Goal: Navigation & Orientation: Go to known website

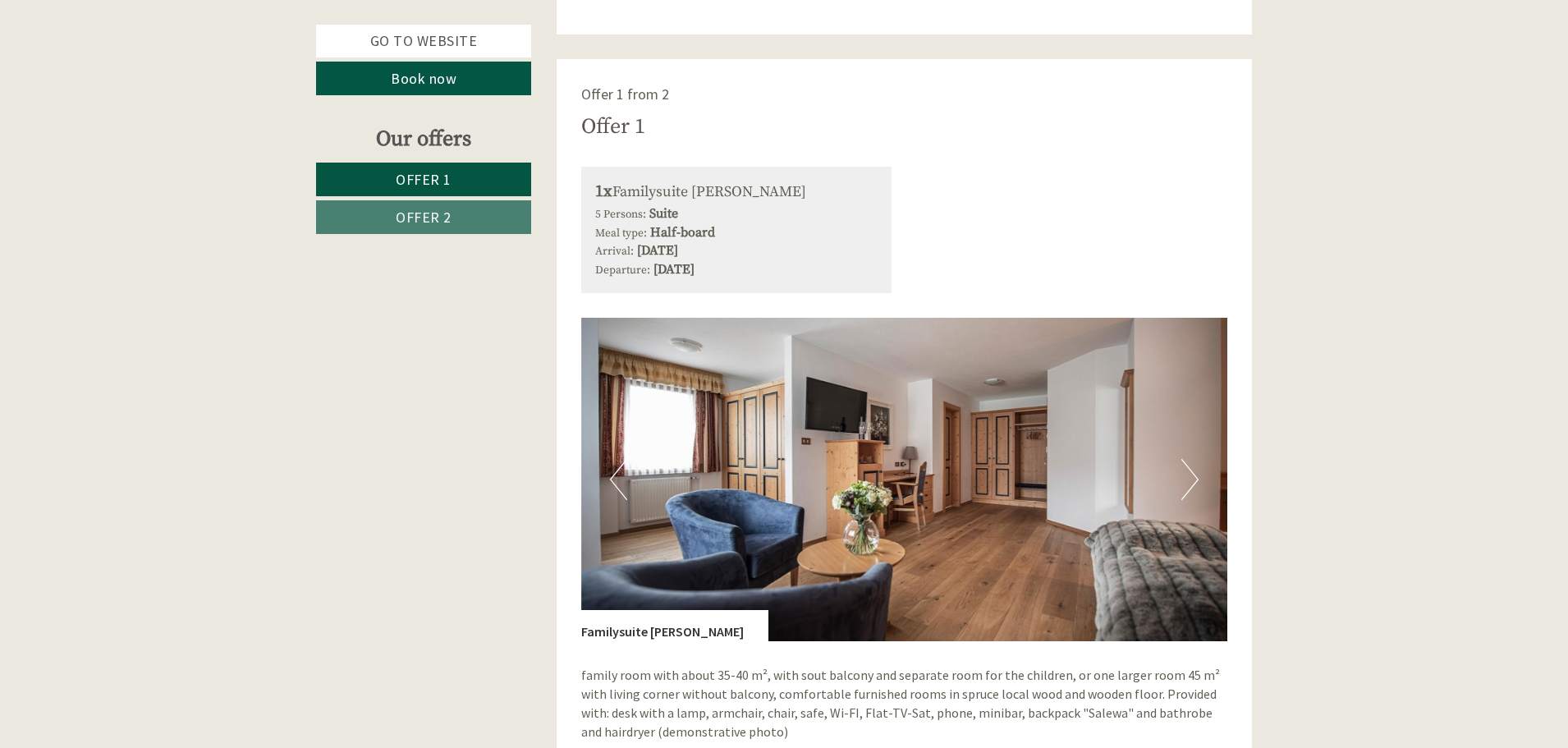
scroll to position [1128, 0]
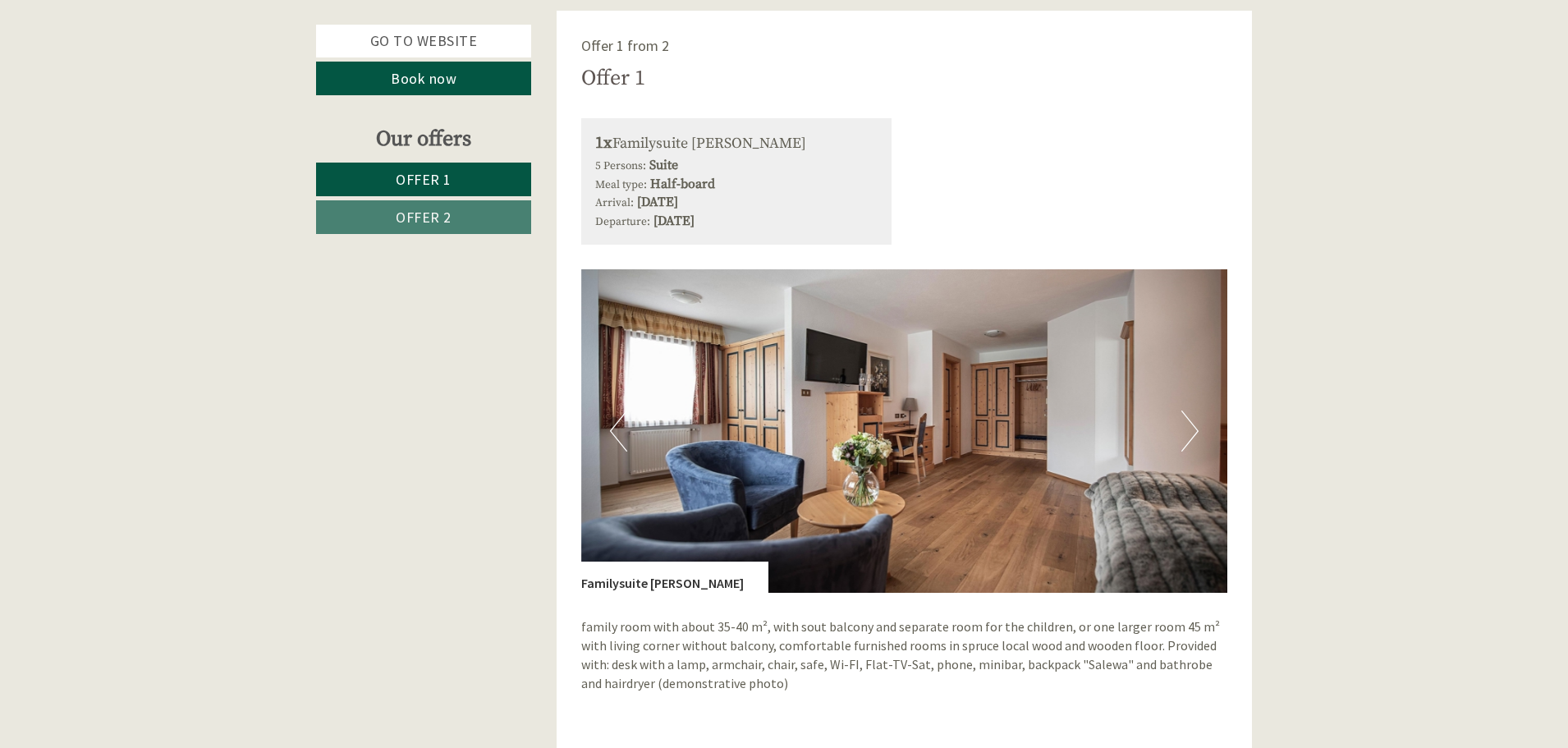
click at [1191, 427] on button "Next" at bounding box center [1190, 432] width 17 height 41
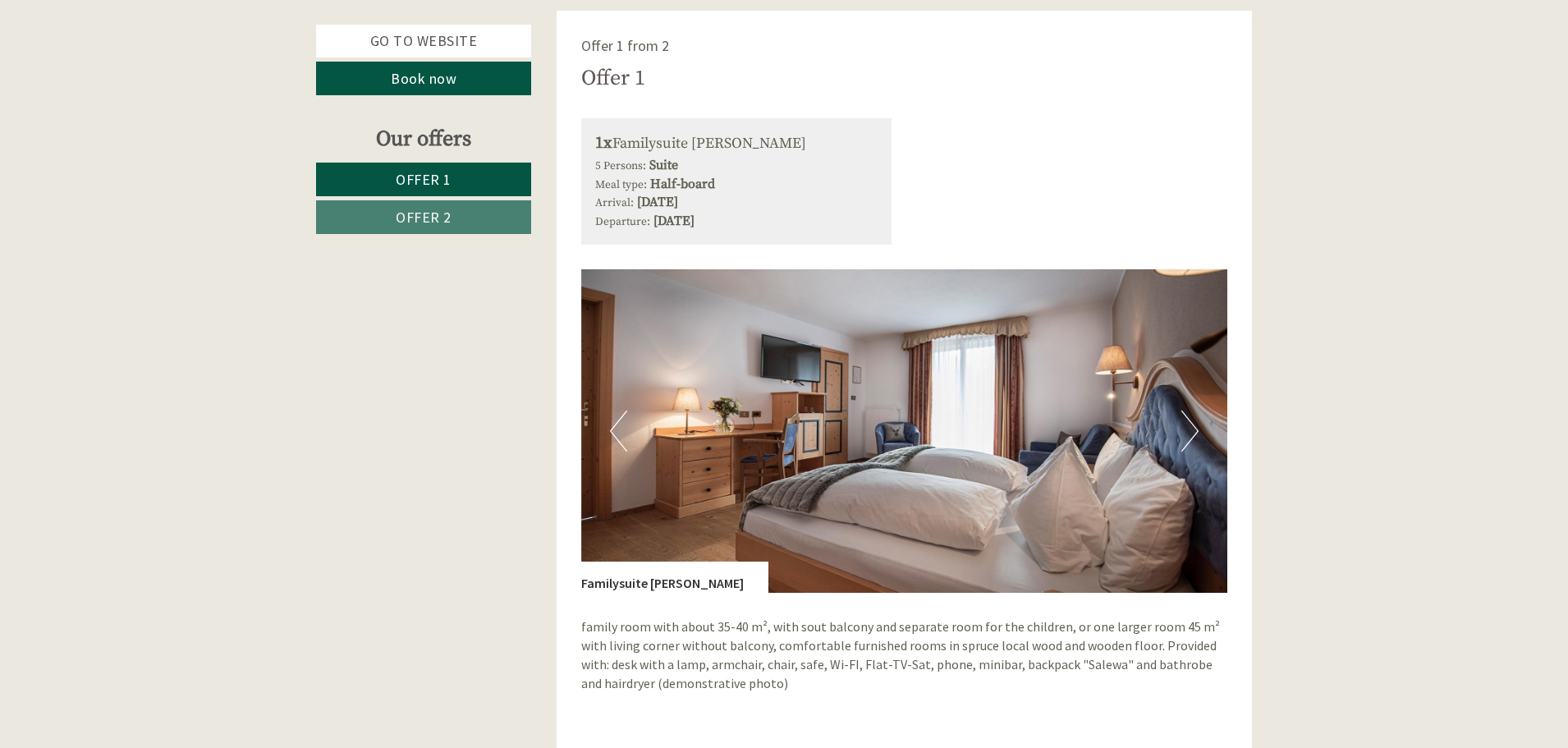
click at [1191, 427] on button "Next" at bounding box center [1190, 432] width 17 height 41
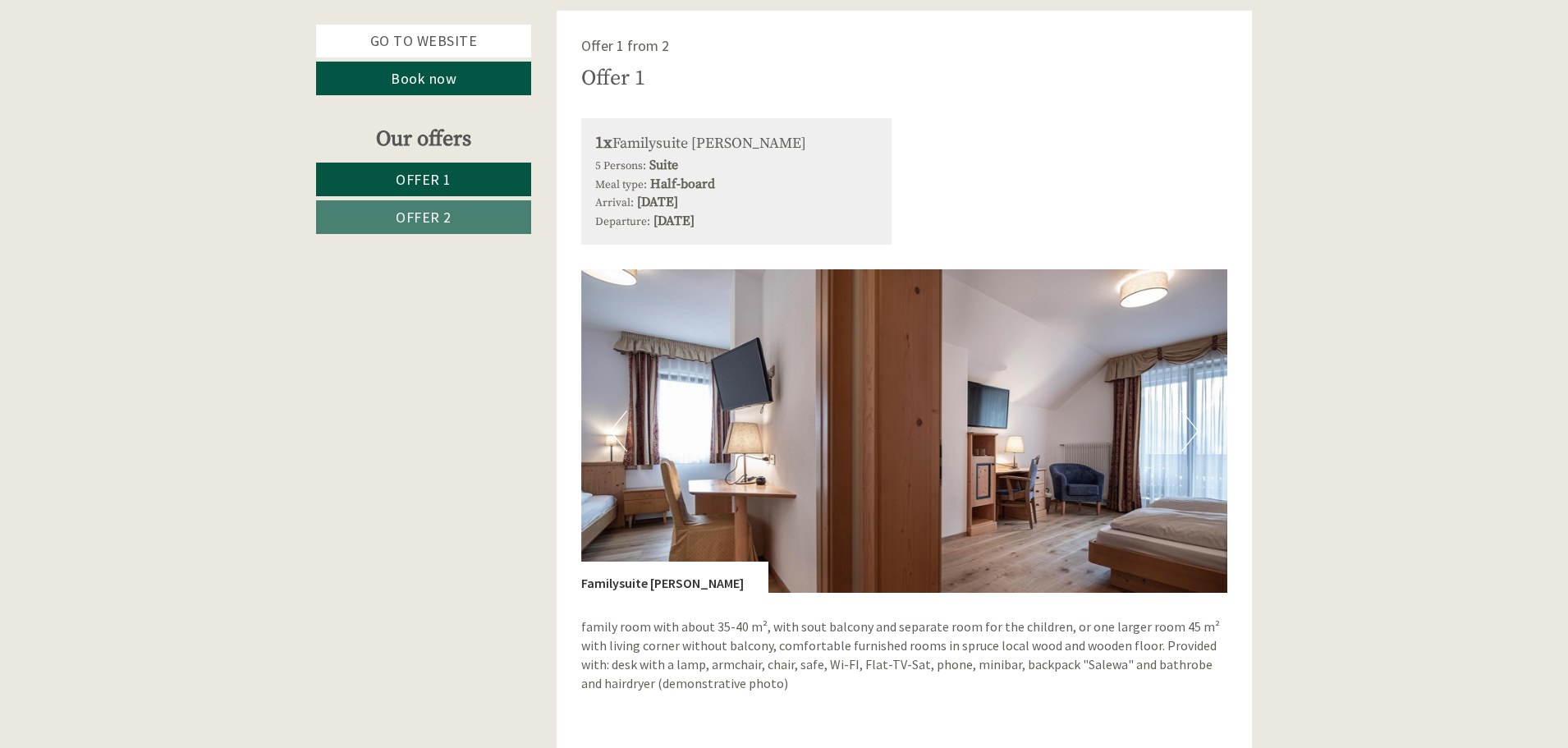
click at [1191, 427] on button "Next" at bounding box center [1190, 432] width 17 height 41
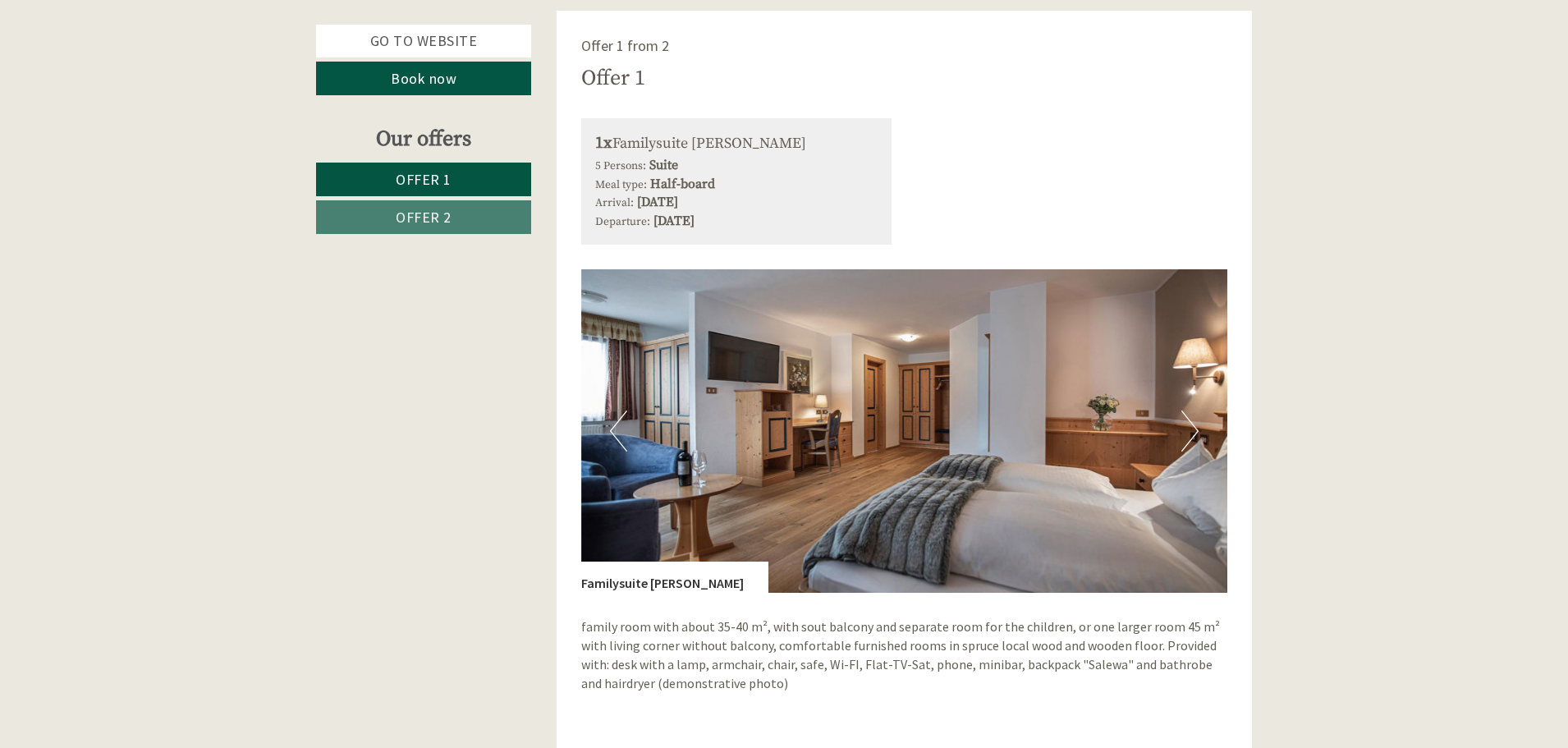
click at [1191, 427] on button "Next" at bounding box center [1190, 432] width 17 height 41
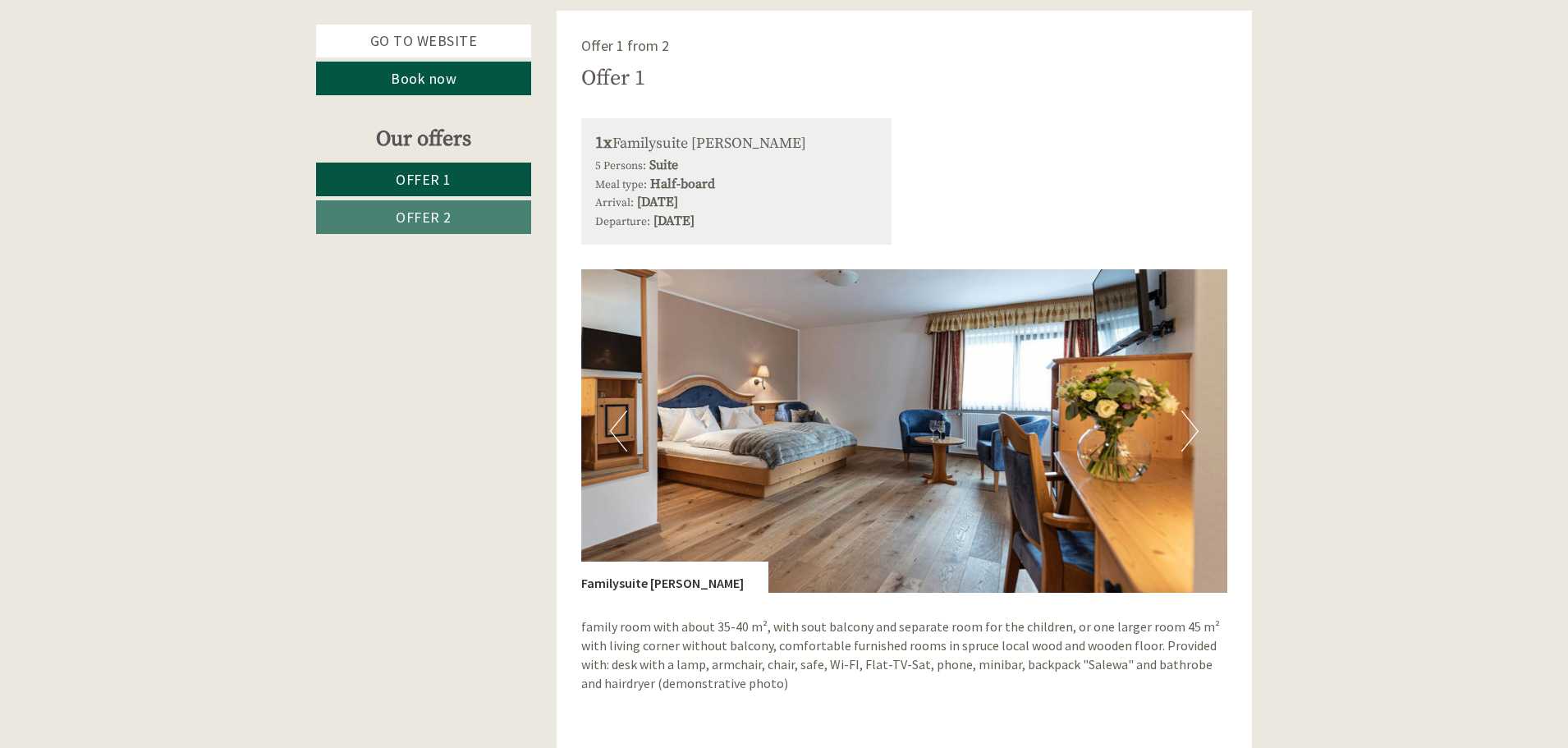
click at [1191, 427] on button "Next" at bounding box center [1190, 432] width 17 height 41
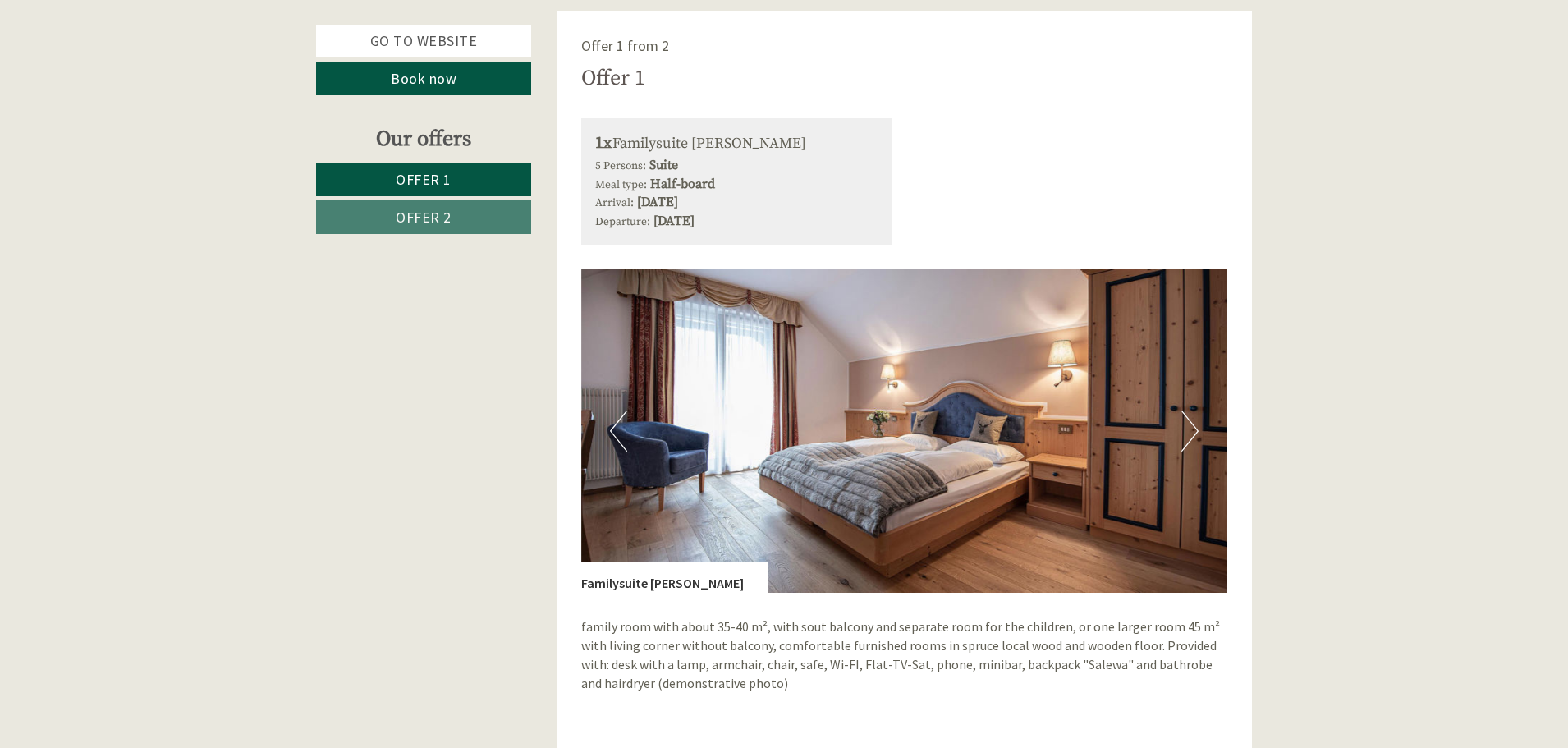
click at [1191, 427] on button "Next" at bounding box center [1190, 432] width 17 height 41
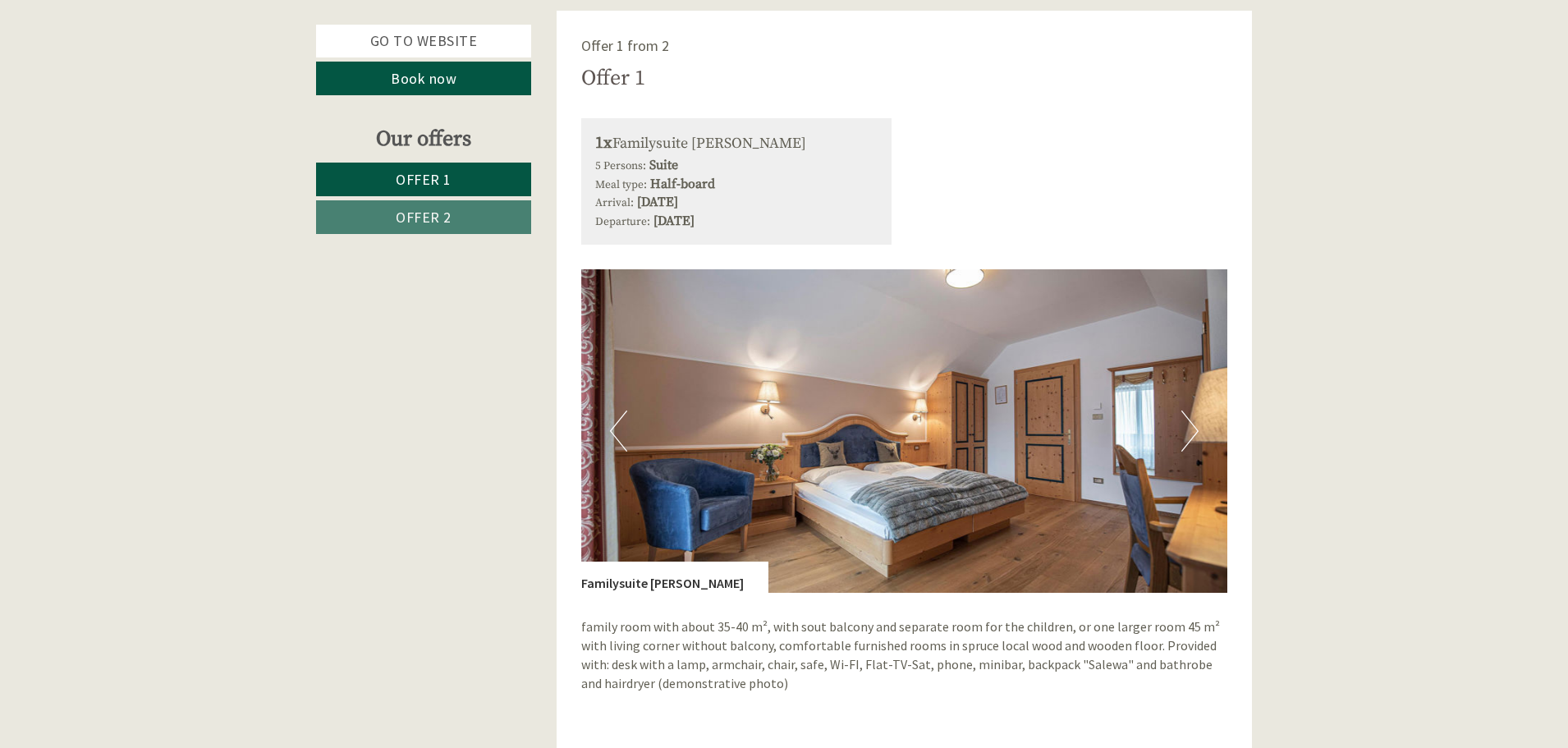
click at [1191, 427] on button "Next" at bounding box center [1190, 432] width 17 height 41
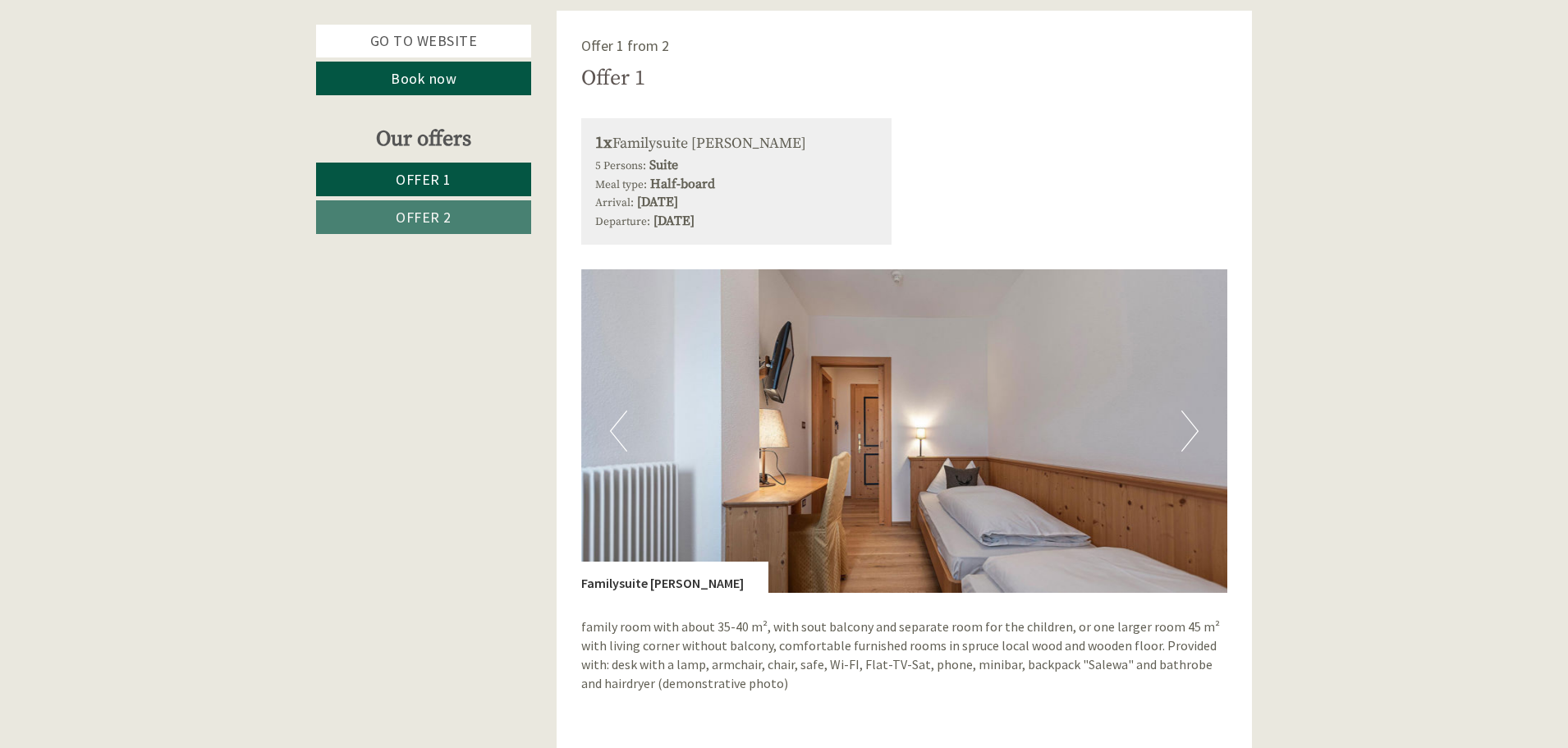
click at [1191, 427] on button "Next" at bounding box center [1190, 432] width 17 height 41
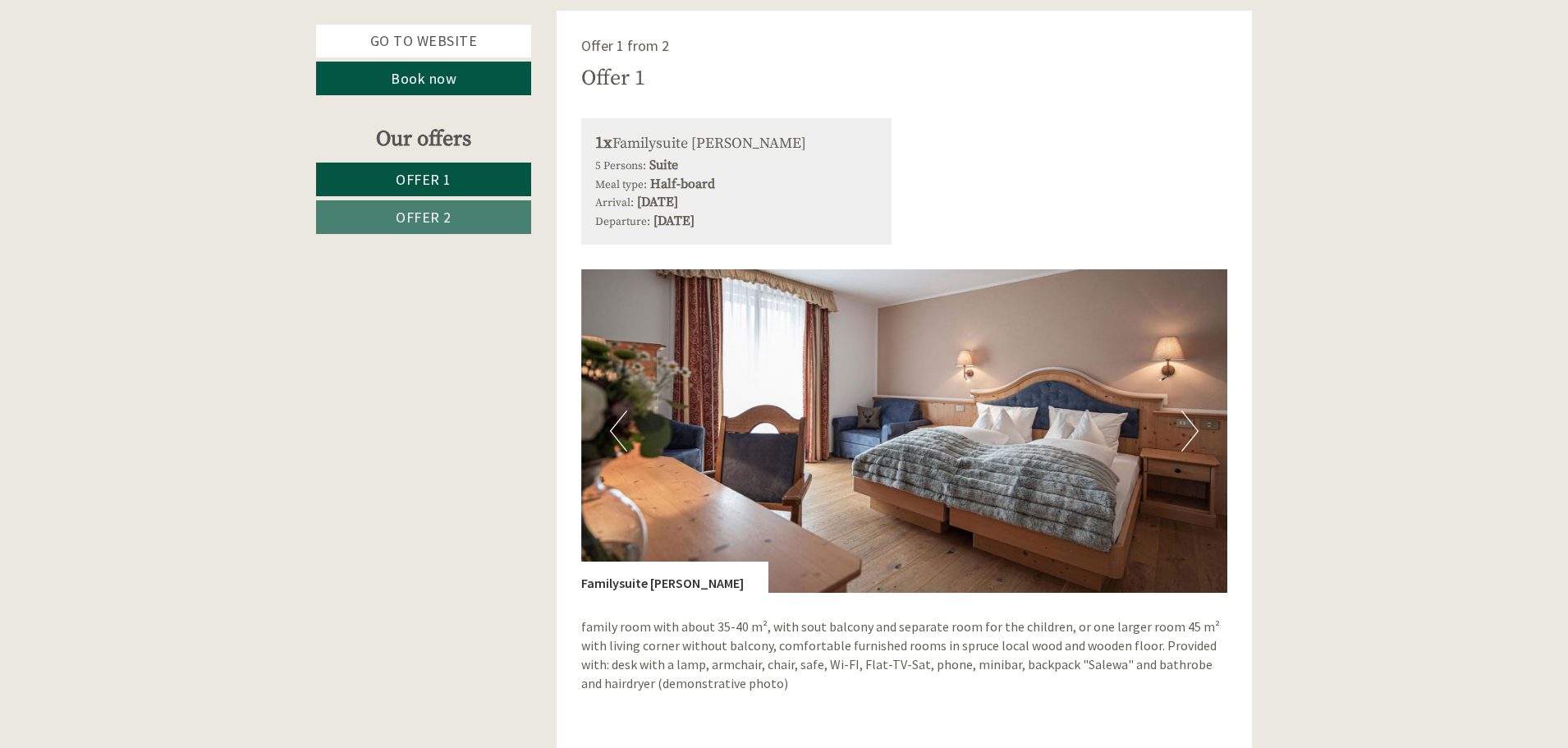
click at [1191, 427] on button "Next" at bounding box center [1190, 432] width 17 height 41
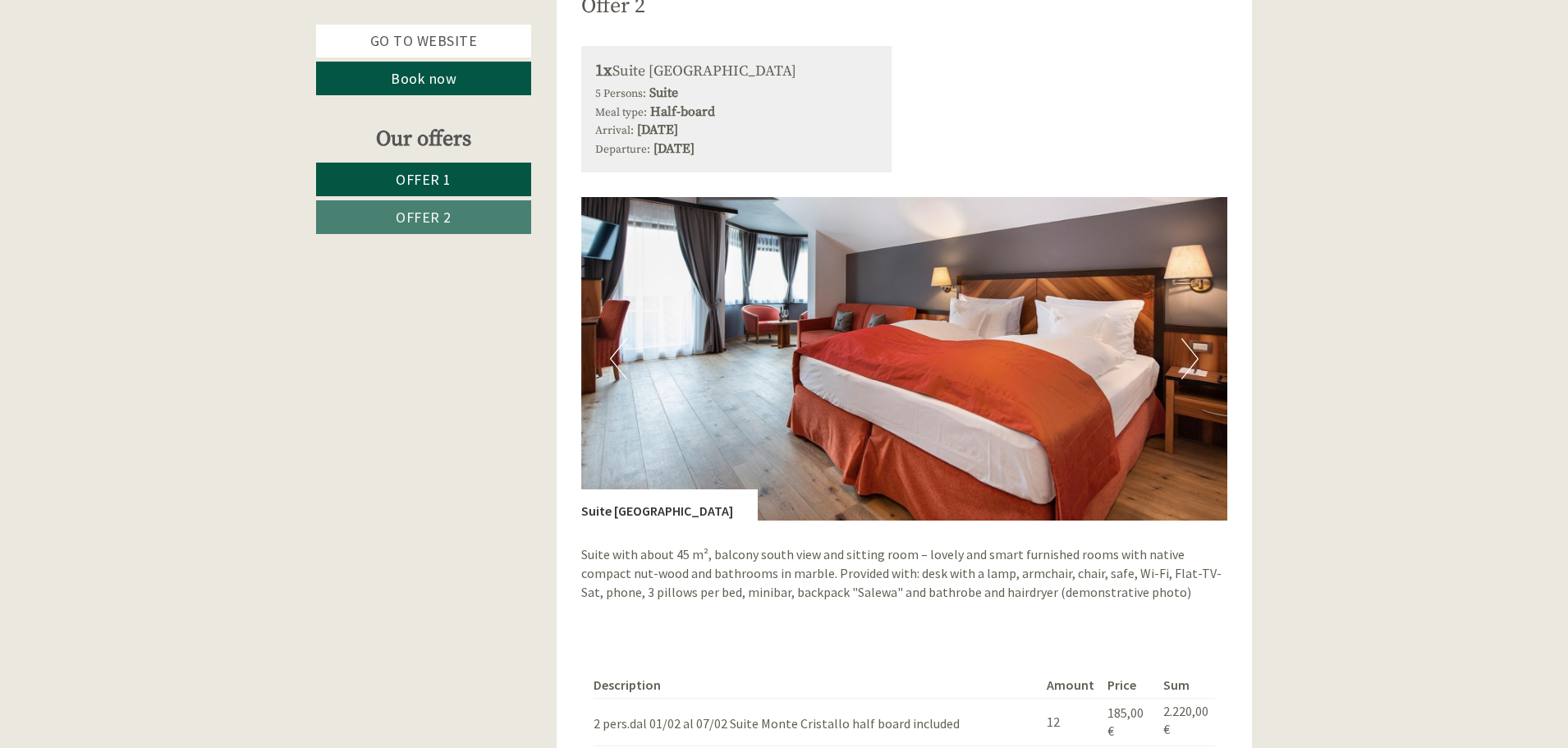
scroll to position [2302, 0]
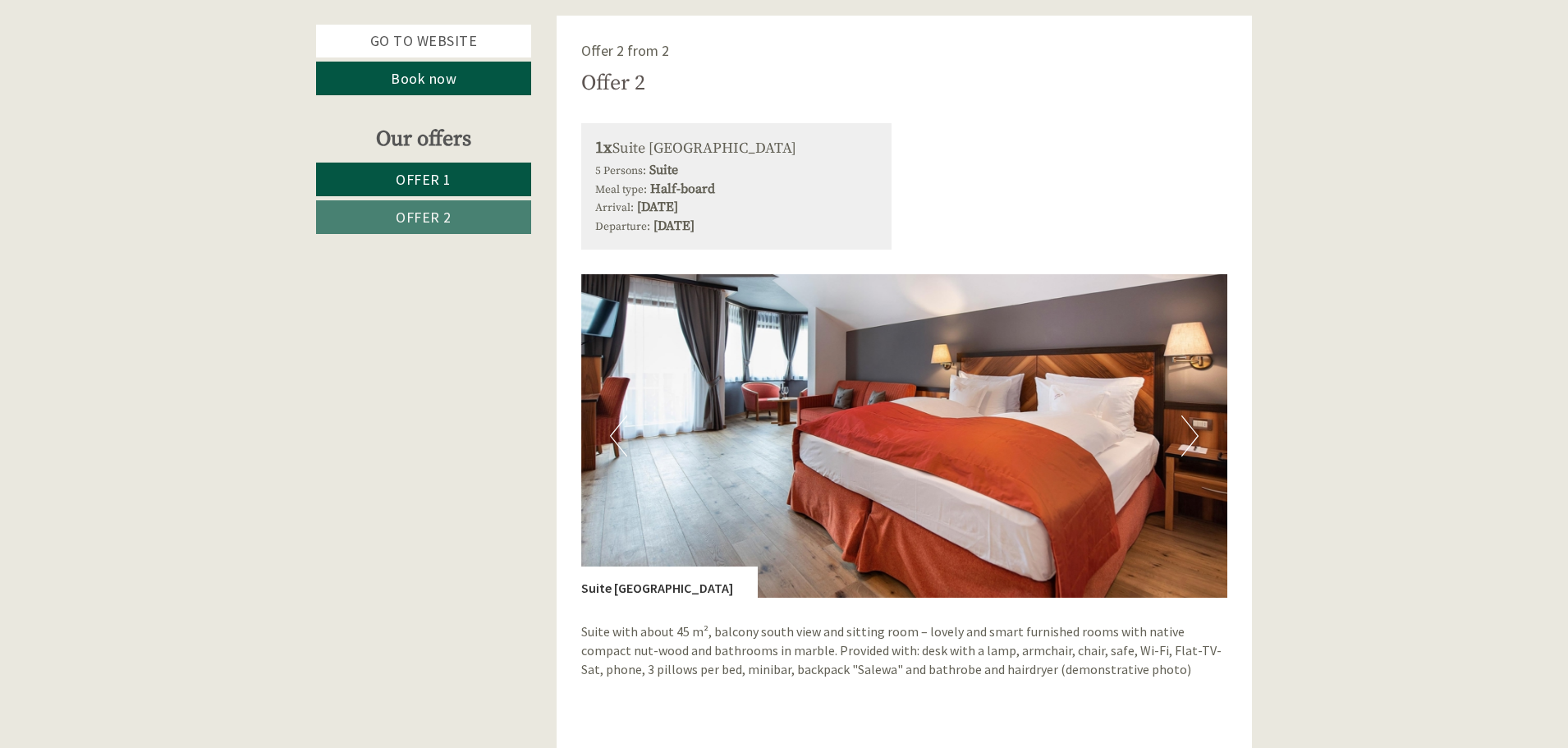
click at [1194, 415] on button "Next" at bounding box center [1190, 436] width 17 height 41
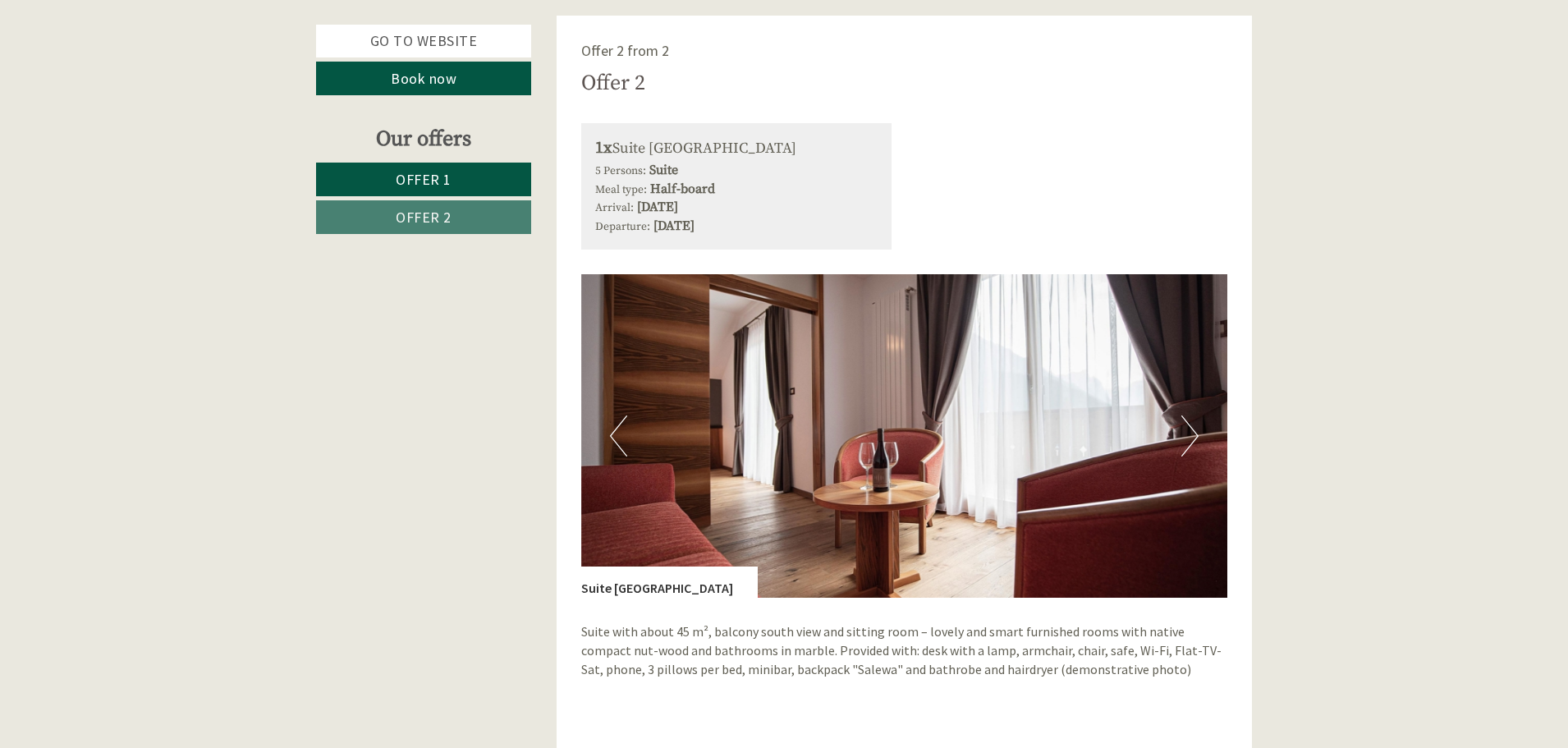
click at [1194, 415] on button "Next" at bounding box center [1190, 436] width 17 height 41
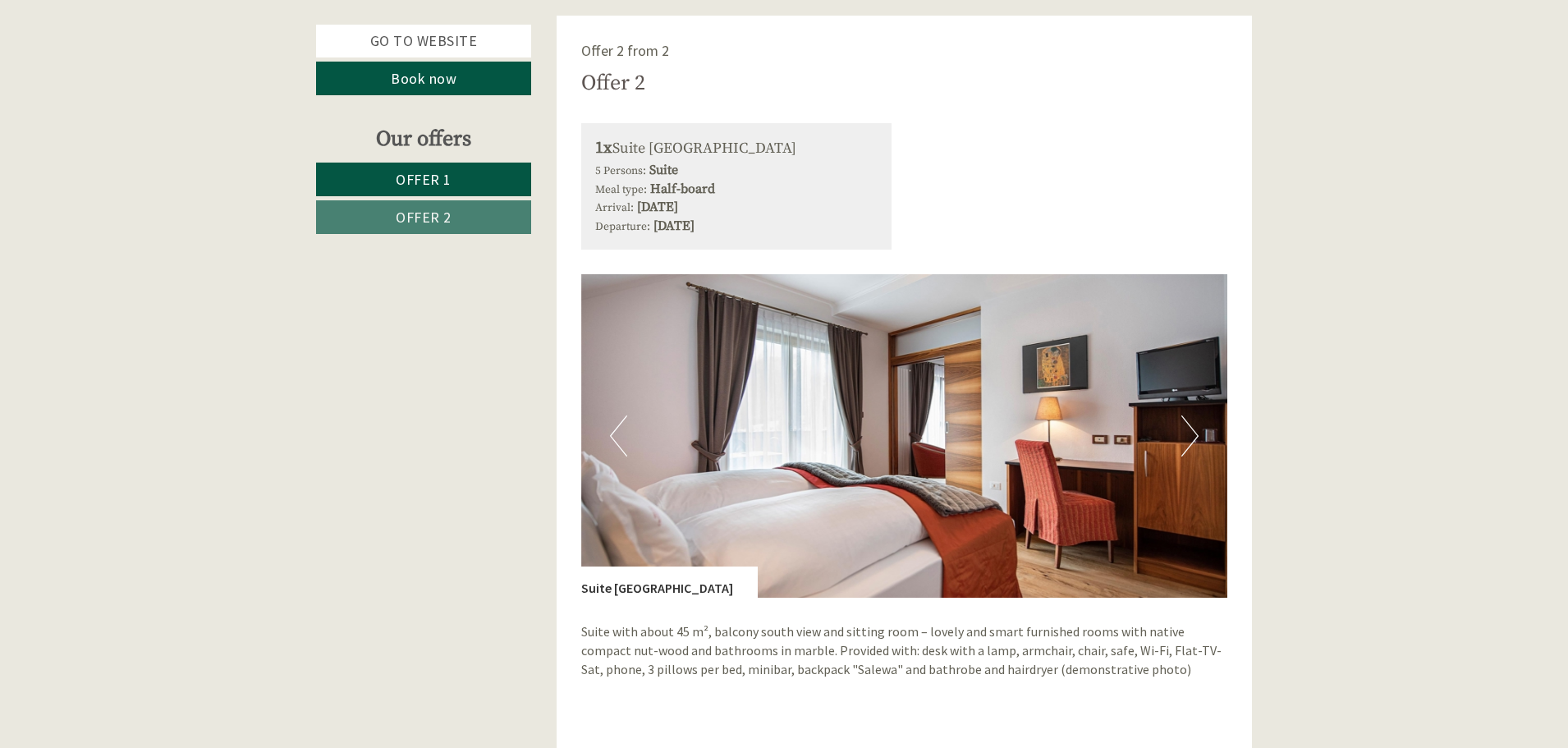
click at [1194, 415] on button "Next" at bounding box center [1190, 436] width 17 height 41
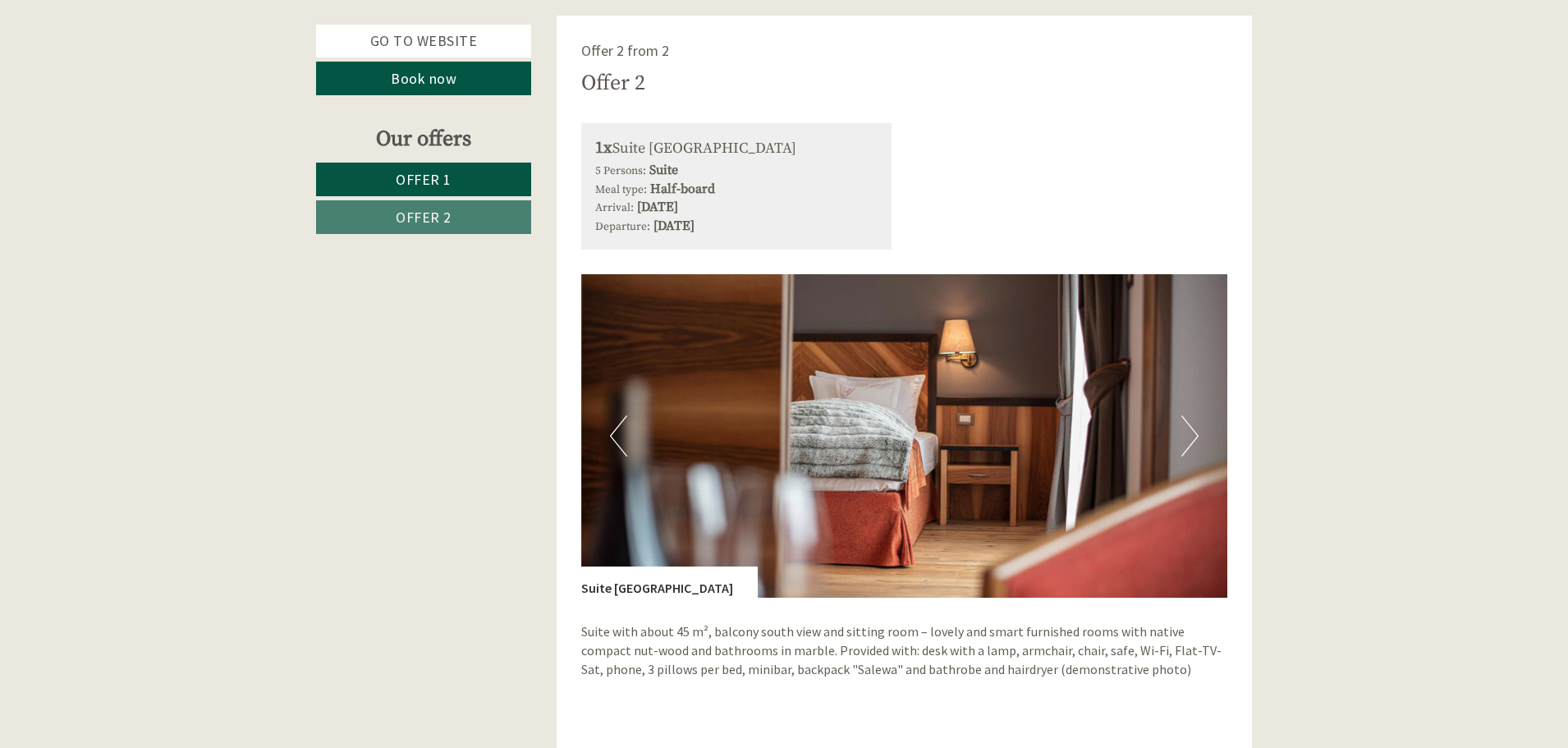
click at [1194, 415] on button "Next" at bounding box center [1190, 436] width 17 height 41
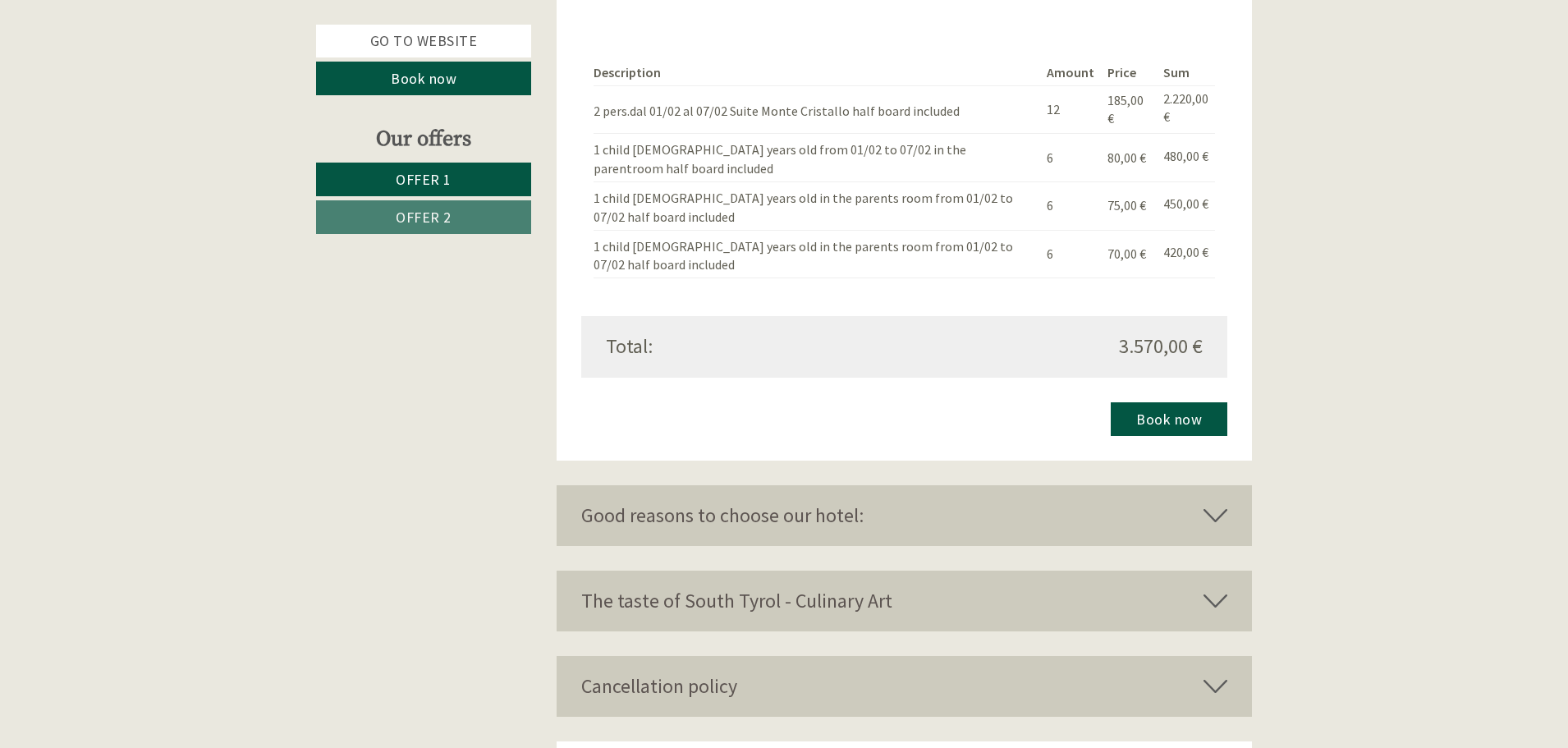
scroll to position [2994, 0]
click at [1219, 500] on icon at bounding box center [1216, 513] width 23 height 28
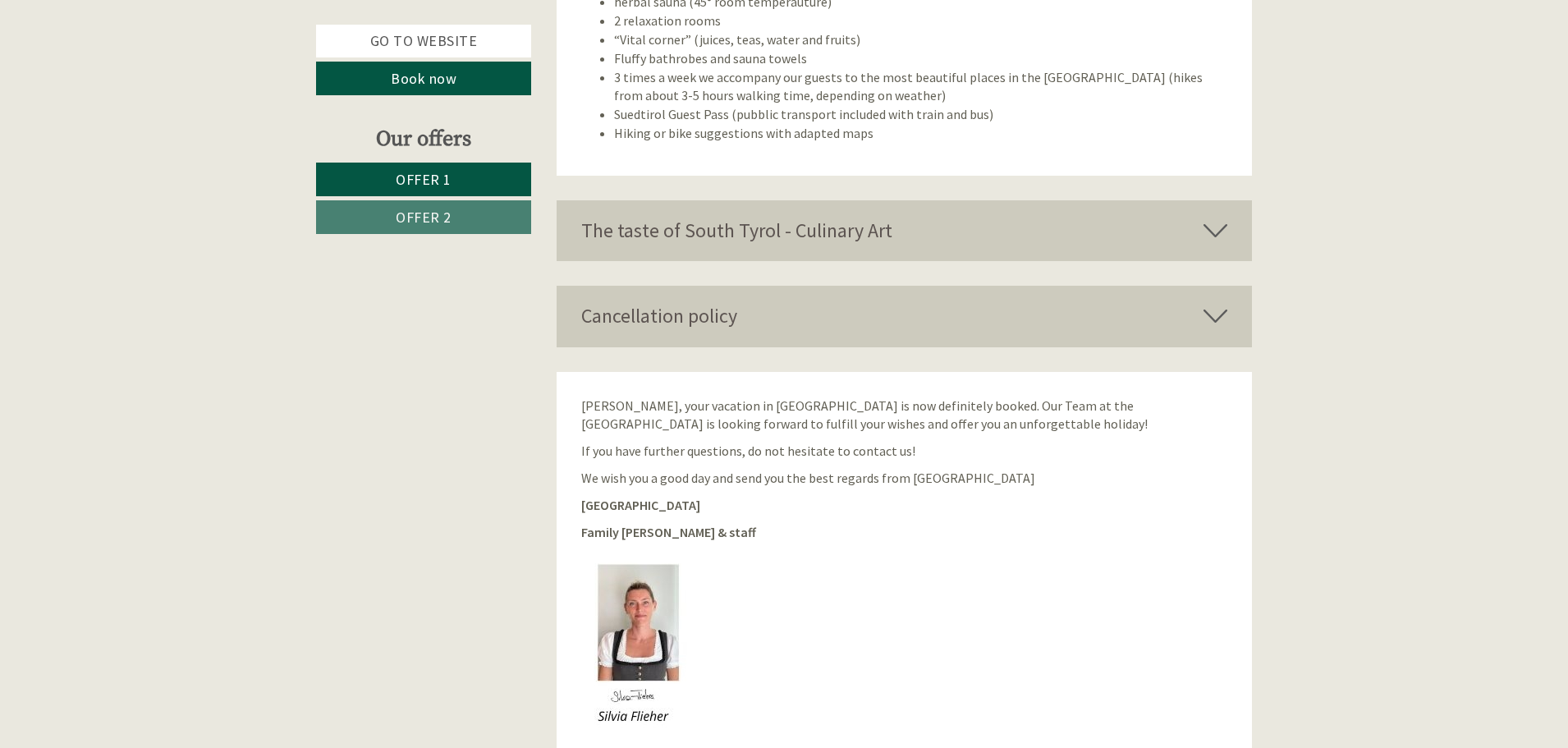
scroll to position [4110, 0]
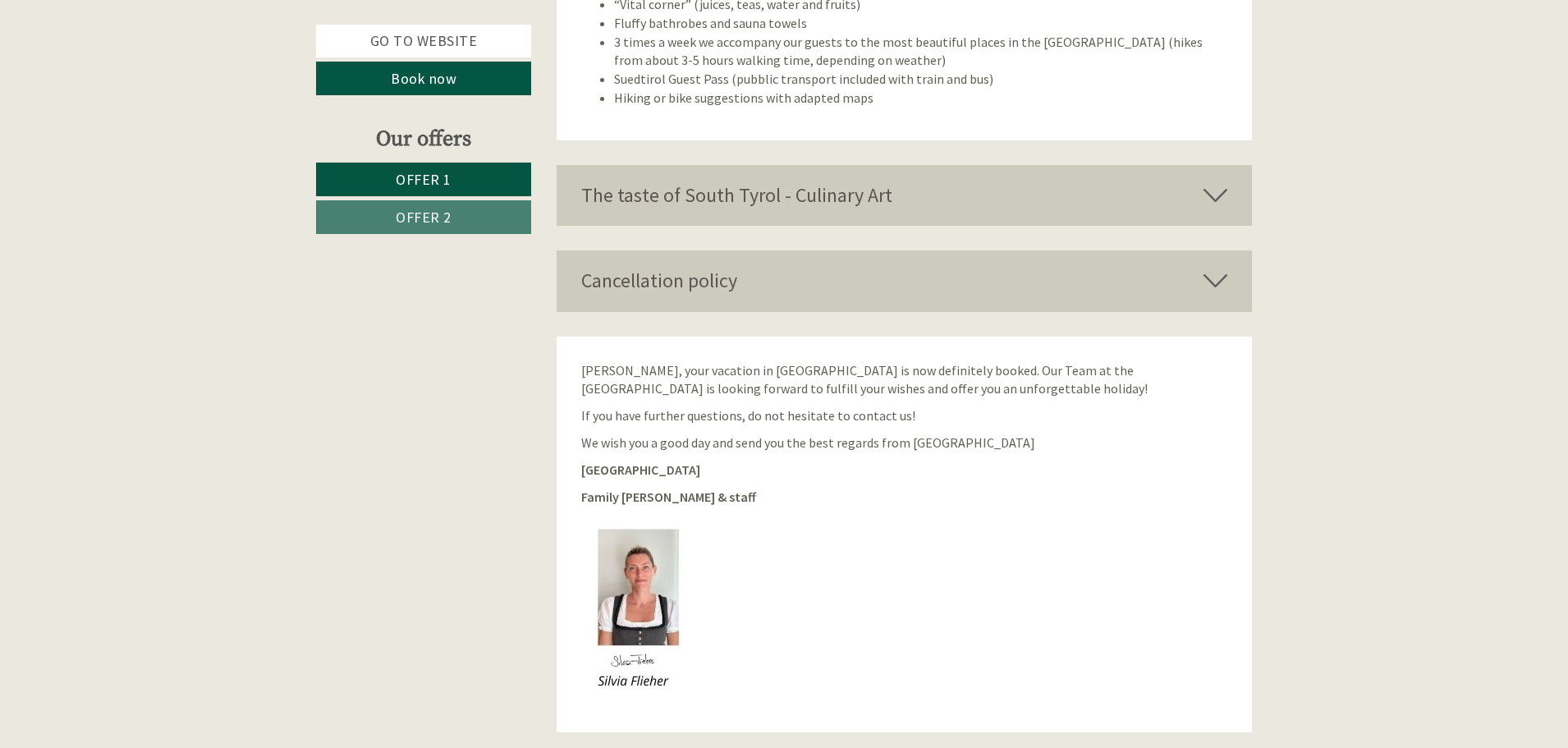
click at [1213, 267] on icon at bounding box center [1216, 280] width 23 height 28
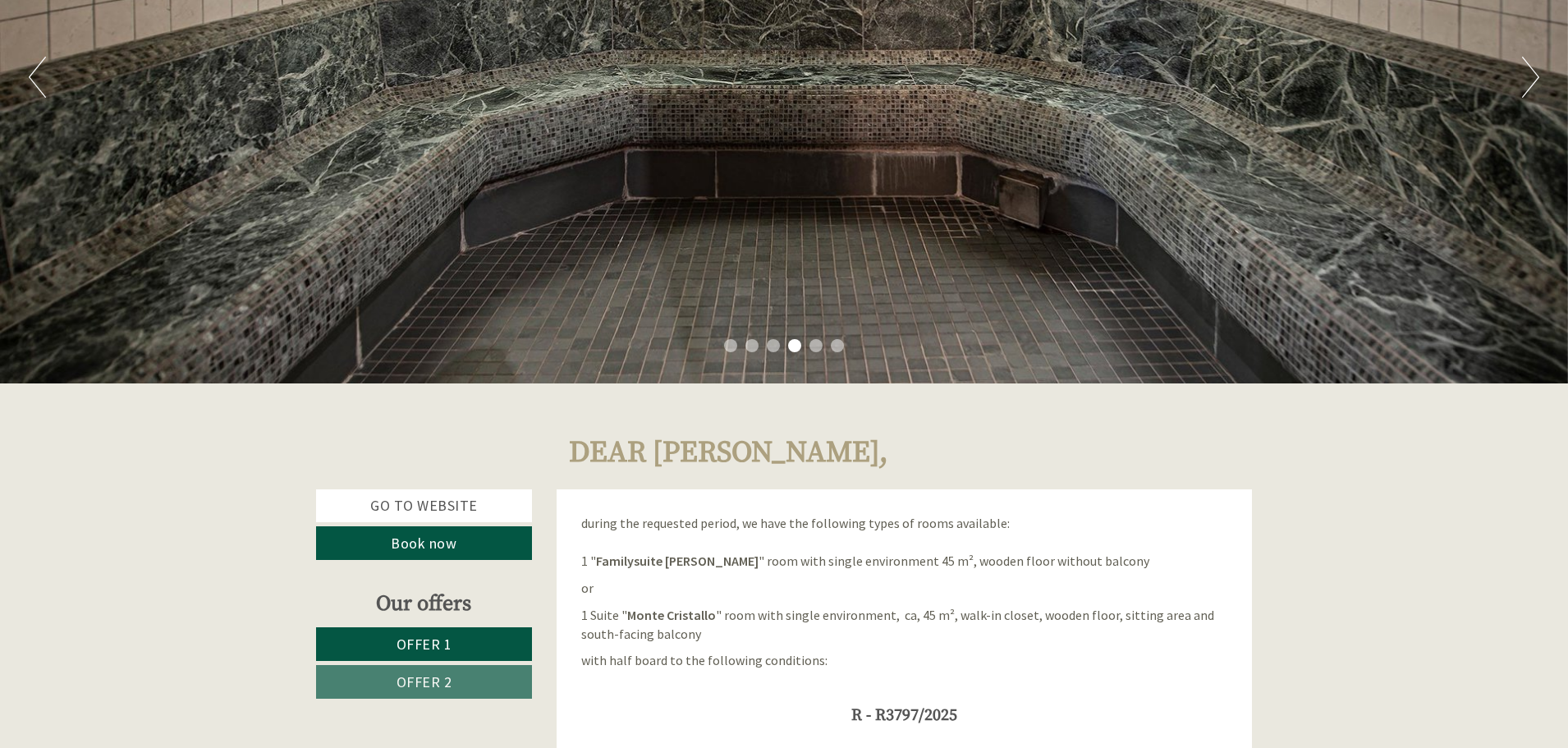
scroll to position [340, 0]
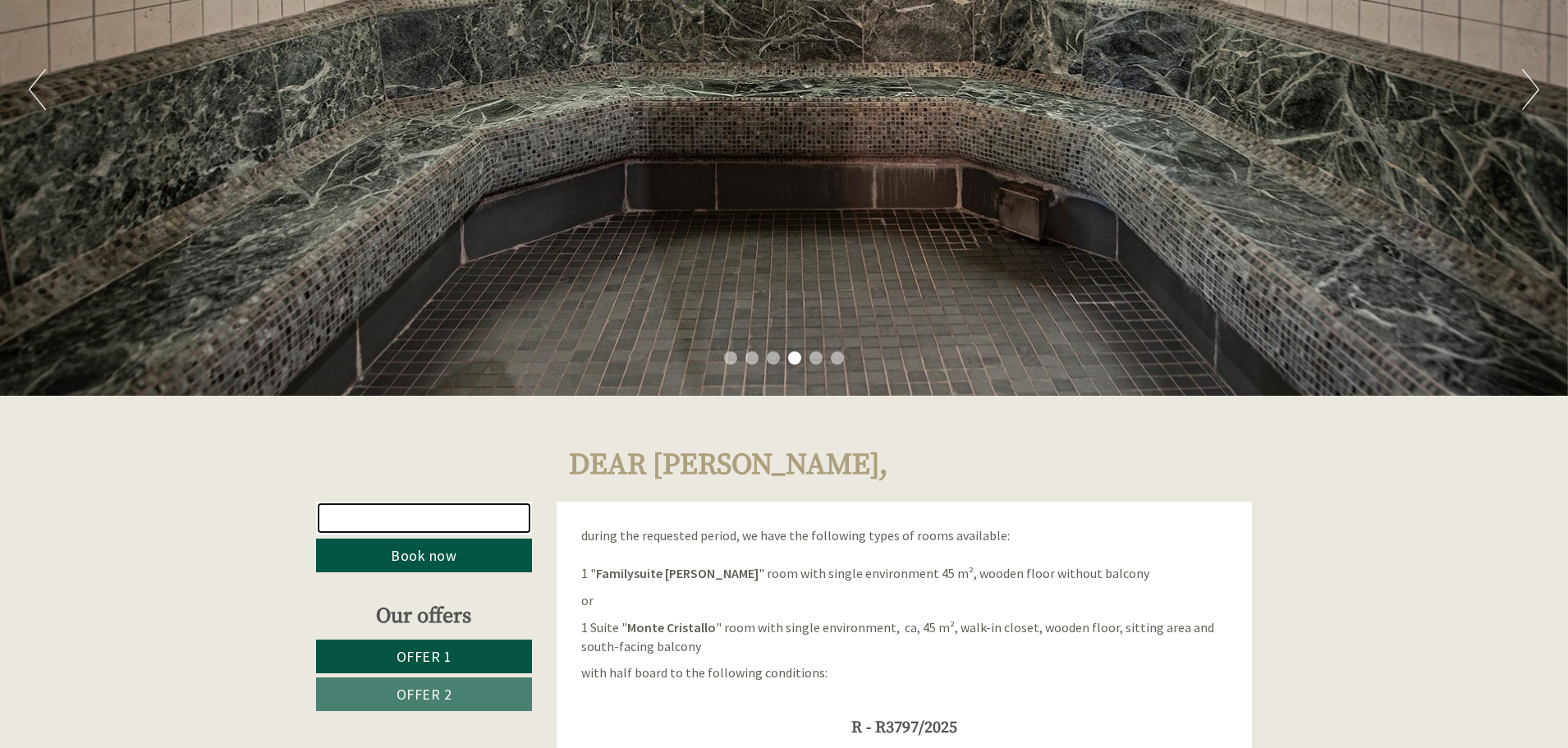
click at [441, 529] on link "Go to website" at bounding box center [424, 518] width 216 height 33
